Goal: Information Seeking & Learning: Learn about a topic

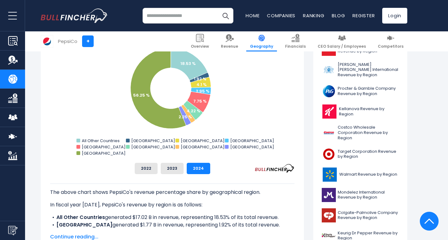
scroll to position [190, 0]
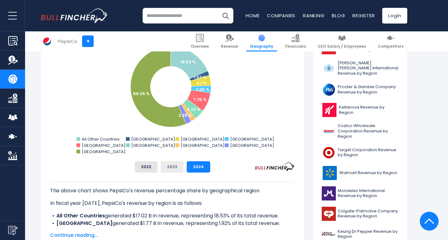
click at [180, 170] on button "2023" at bounding box center [172, 166] width 23 height 11
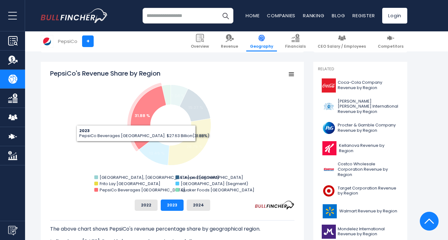
scroll to position [146, 0]
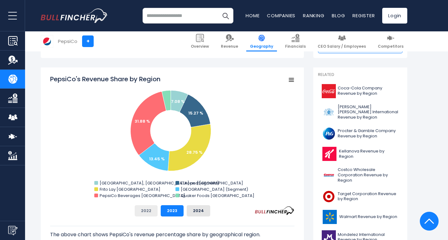
click at [152, 211] on button "2022" at bounding box center [146, 210] width 23 height 11
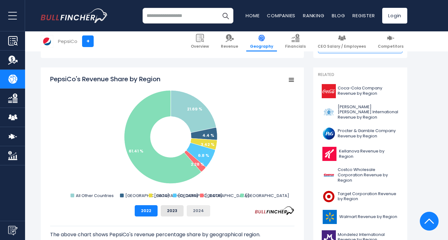
click at [201, 213] on button "2024" at bounding box center [199, 210] width 24 height 11
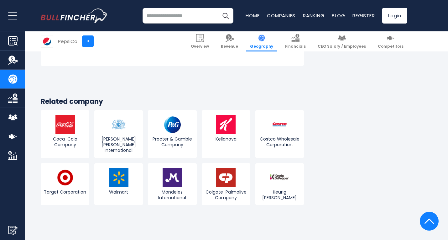
scroll to position [1531, 0]
click at [215, 114] on link "Kellanova" at bounding box center [226, 134] width 49 height 48
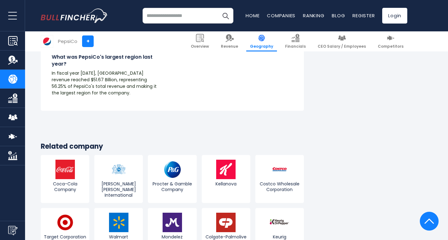
scroll to position [1486, 0]
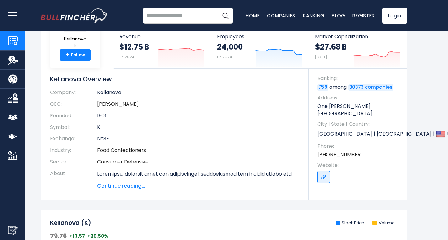
scroll to position [38, 0]
click at [132, 186] on span "Continue reading..." at bounding box center [198, 186] width 202 height 8
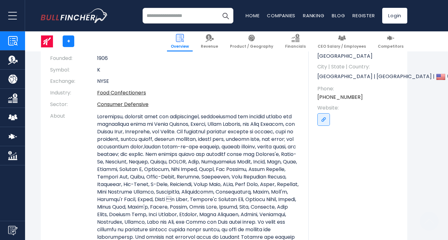
scroll to position [96, 0]
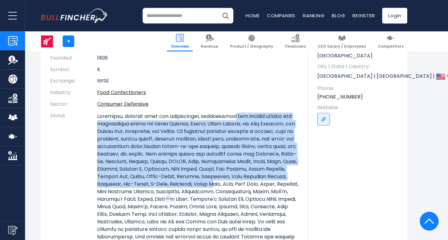
drag, startPoint x: 234, startPoint y: 114, endPoint x: 208, endPoint y: 184, distance: 74.8
click at [208, 184] on p at bounding box center [198, 184] width 202 height 143
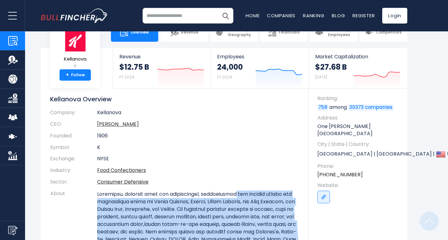
scroll to position [18, 0]
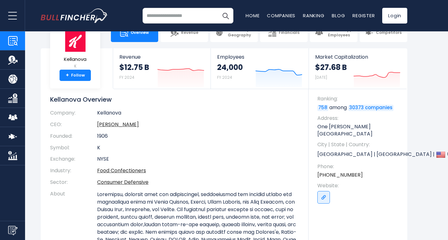
drag, startPoint x: 208, startPoint y: 184, endPoint x: 185, endPoint y: 175, distance: 24.6
click at [185, 175] on td "Food Confectioners" at bounding box center [198, 171] width 202 height 12
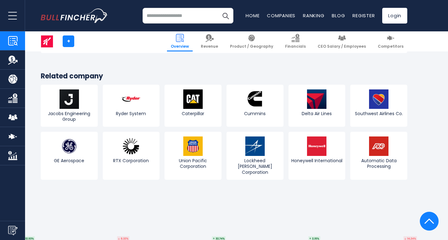
scroll to position [2488, 0]
click at [187, 17] on input "search" at bounding box center [188, 16] width 91 height 16
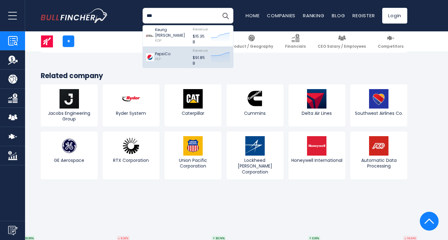
type input "***"
click at [187, 61] on div "PepsiCo PEP" at bounding box center [168, 57] width 44 height 18
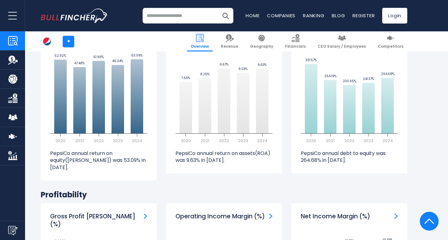
scroll to position [1322, 0]
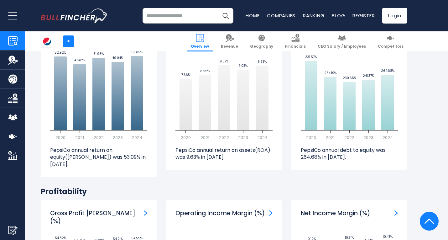
click at [11, 59] on img "Company Revenue" at bounding box center [12, 59] width 9 height 9
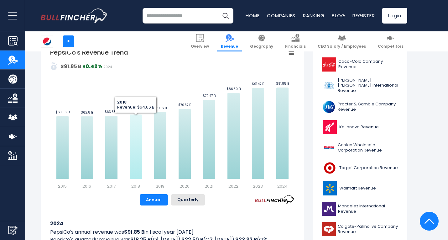
scroll to position [166, 0]
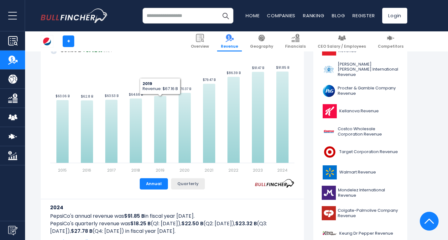
click at [193, 183] on button "Quarterly" at bounding box center [188, 183] width 34 height 11
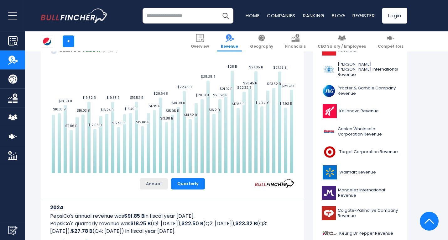
click at [150, 183] on button "Annual" at bounding box center [154, 183] width 28 height 11
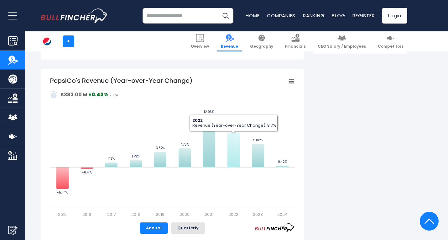
scroll to position [359, 0]
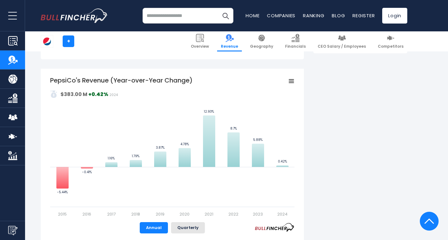
click at [186, 13] on input "search" at bounding box center [188, 16] width 91 height 16
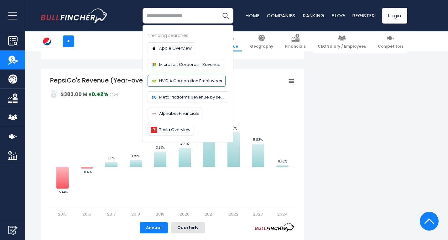
click at [193, 80] on span "NVIDIA Corporation Employees" at bounding box center [190, 80] width 63 height 7
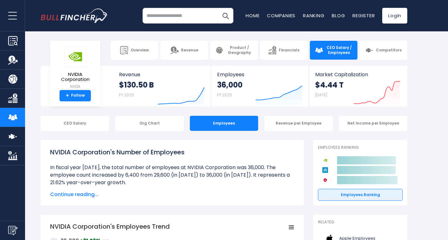
click at [8, 61] on img "Company Revenue" at bounding box center [12, 59] width 9 height 9
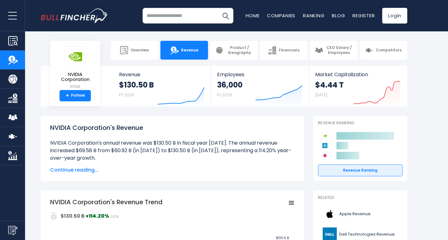
click at [164, 15] on input "search" at bounding box center [188, 16] width 91 height 16
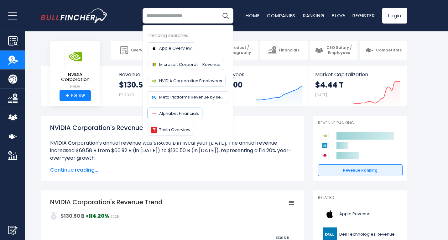
click at [190, 112] on span "Alphabet Financials" at bounding box center [179, 113] width 40 height 7
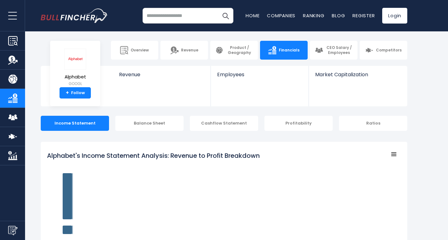
click at [13, 58] on img "Company Revenue" at bounding box center [12, 59] width 9 height 9
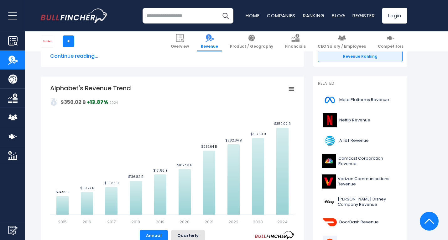
scroll to position [123, 0]
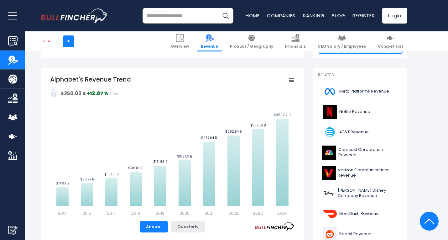
click at [191, 229] on button "Quarterly" at bounding box center [188, 226] width 34 height 11
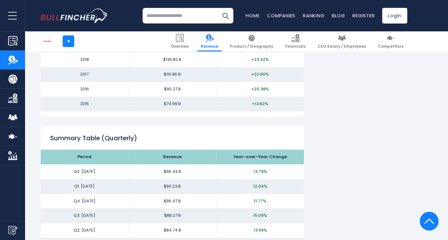
scroll to position [733, 0]
click at [15, 94] on img "Company Financials" at bounding box center [12, 97] width 9 height 9
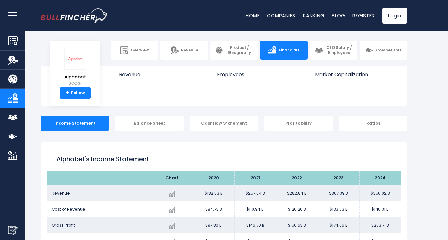
scroll to position [132, 0]
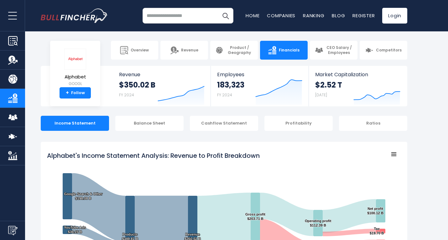
click at [189, 16] on input "search" at bounding box center [188, 16] width 91 height 16
type input "*"
type input "*******"
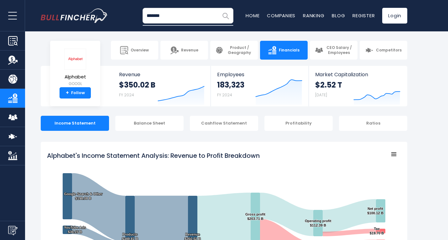
click at [222, 17] on img "Search" at bounding box center [226, 16] width 8 height 8
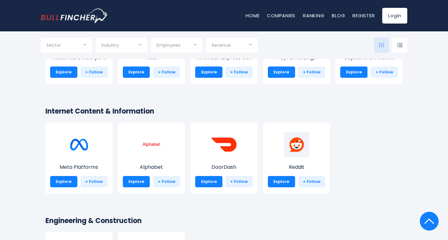
scroll to position [972, 0]
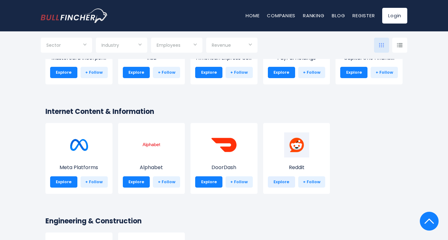
click at [286, 183] on link "Explore" at bounding box center [281, 181] width 27 height 11
